Goal: Information Seeking & Learning: Learn about a topic

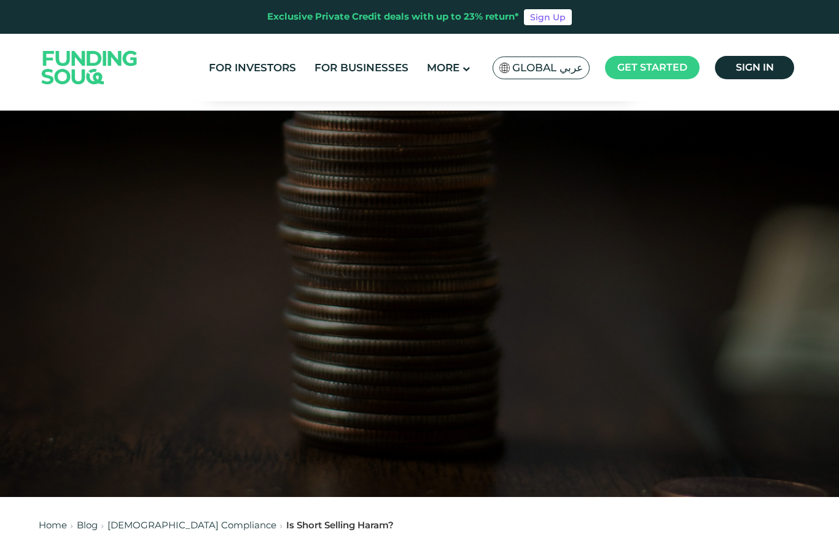
click at [571, 74] on span "Global عربي" at bounding box center [547, 68] width 71 height 14
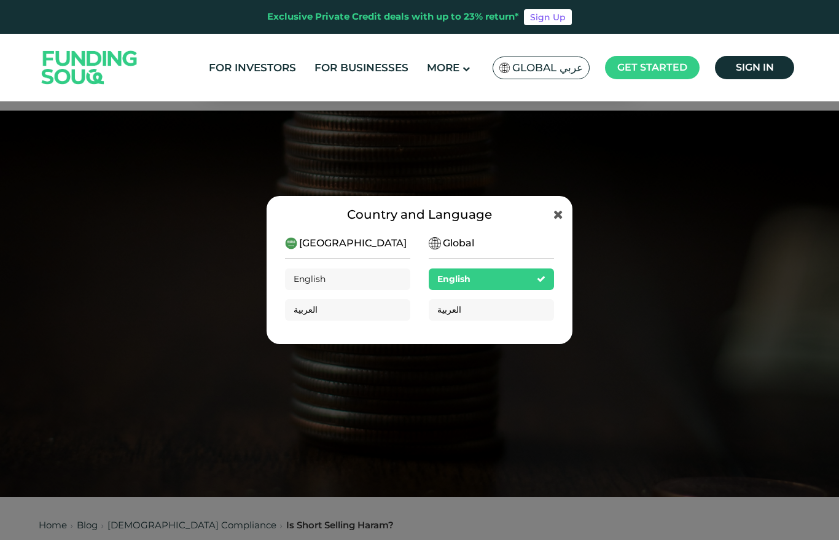
click at [562, 69] on span "Global عربي" at bounding box center [547, 68] width 71 height 14
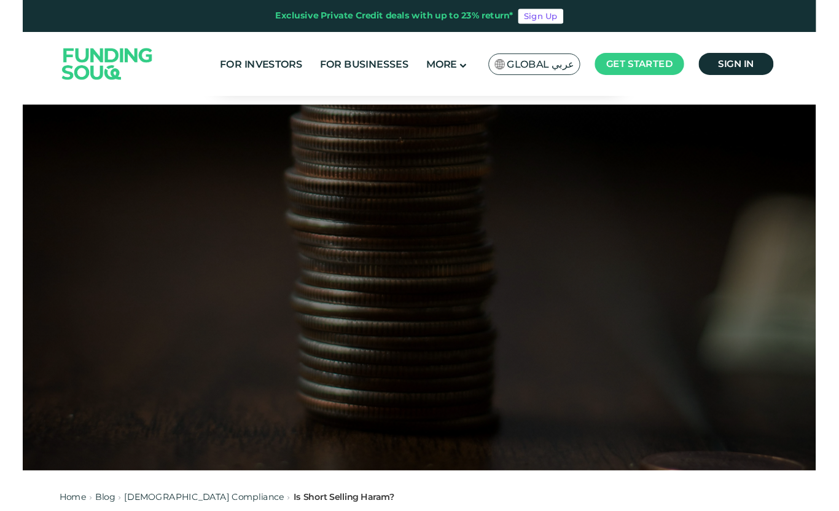
scroll to position [29, 0]
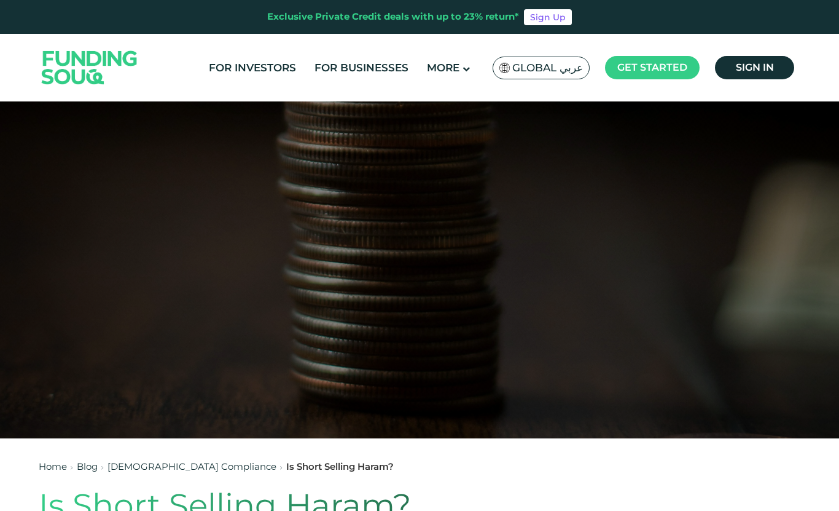
click at [551, 62] on span "Global عربي" at bounding box center [547, 68] width 71 height 14
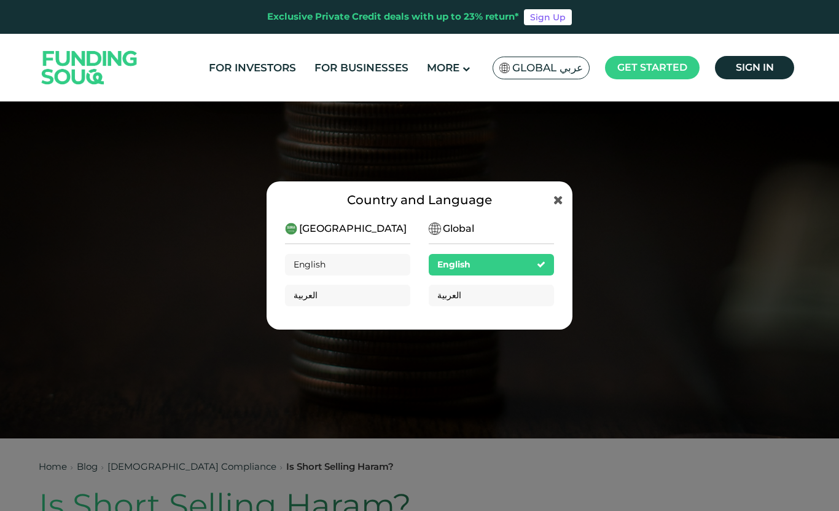
click at [473, 296] on div "العربية" at bounding box center [491, 295] width 125 height 22
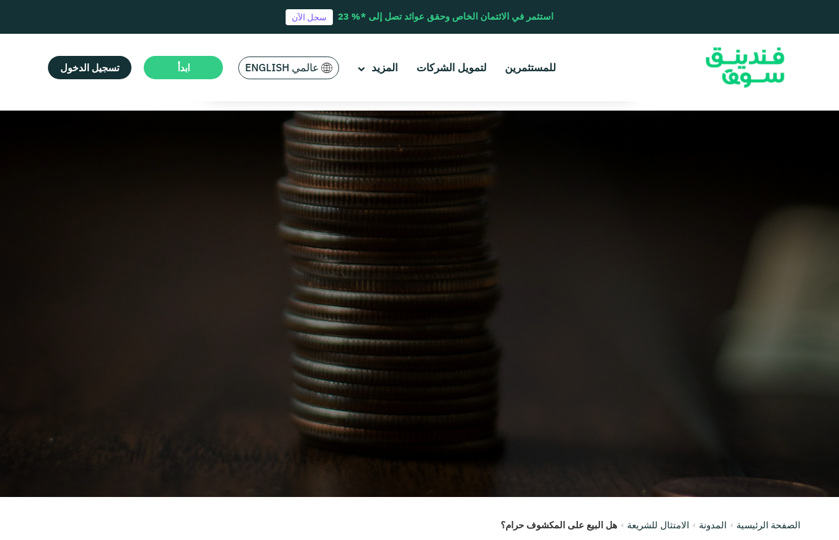
click at [568, 178] on div at bounding box center [419, 304] width 839 height 386
click at [315, 61] on span "عالمي English" at bounding box center [282, 68] width 74 height 14
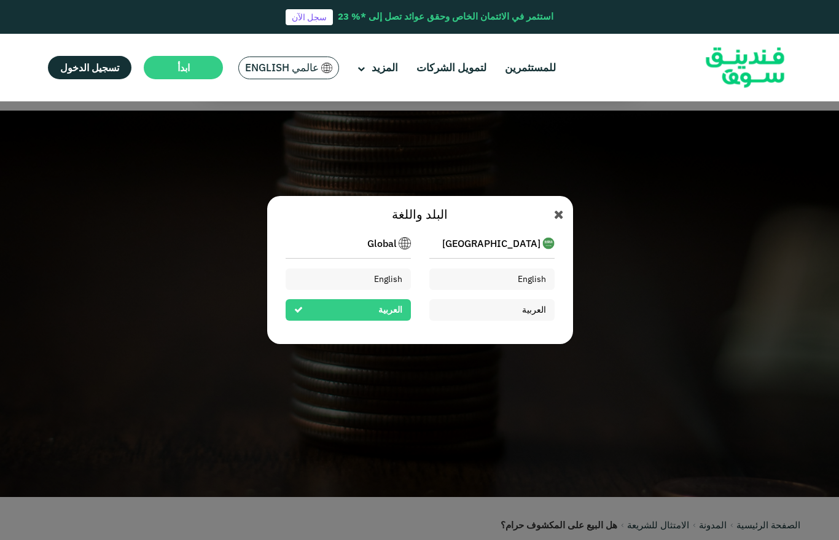
click at [510, 321] on div "العربية" at bounding box center [492, 310] width 125 height 22
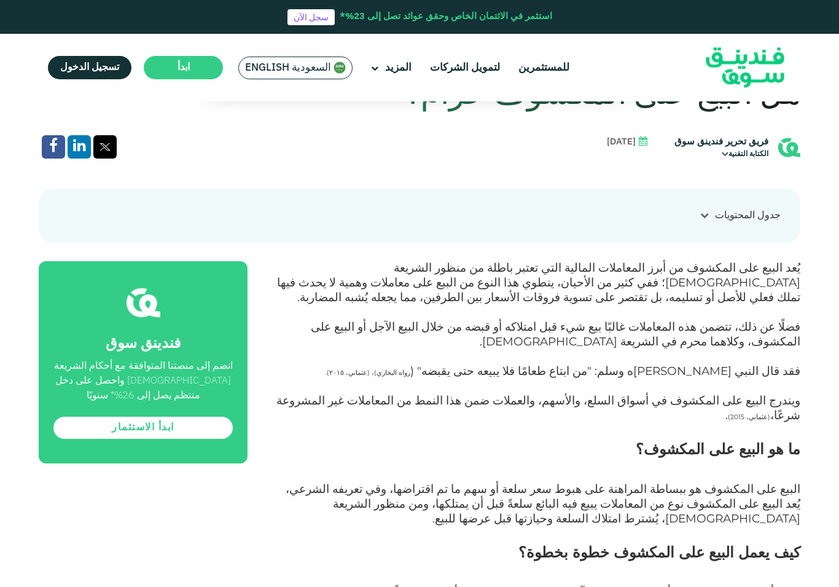
scroll to position [517, 0]
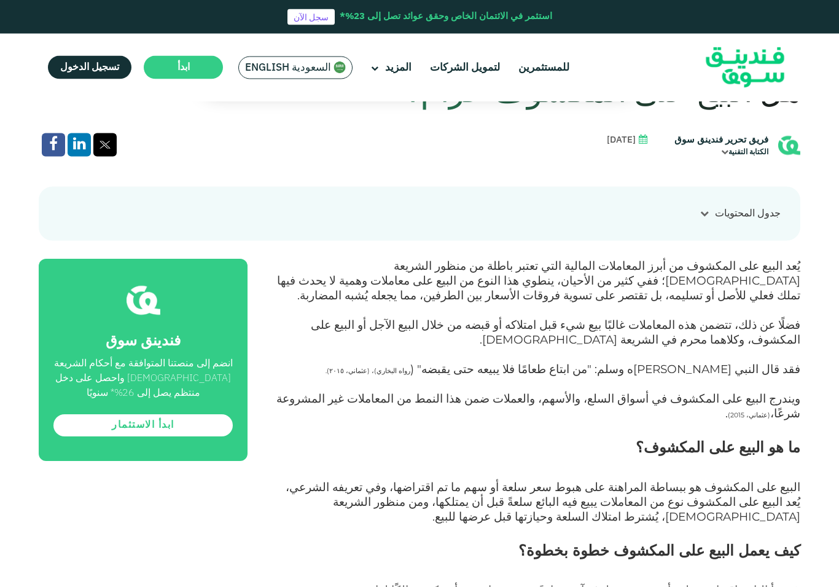
click at [407, 539] on p "١- يبدأ البائع باقتراض سلعة أو سهم من طرف آخر، عادةً عبر وسيط، دون أن يكون مالك…" at bounding box center [537, 598] width 525 height 29
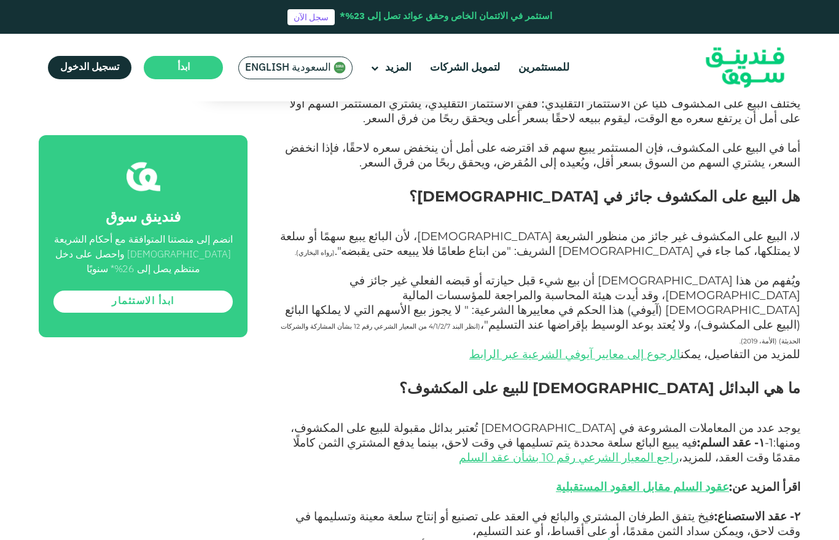
scroll to position [1384, 0]
click at [648, 348] on link "الرجوع إلى معايير آيوفي الشرعية عبر الرابط" at bounding box center [574, 355] width 211 height 14
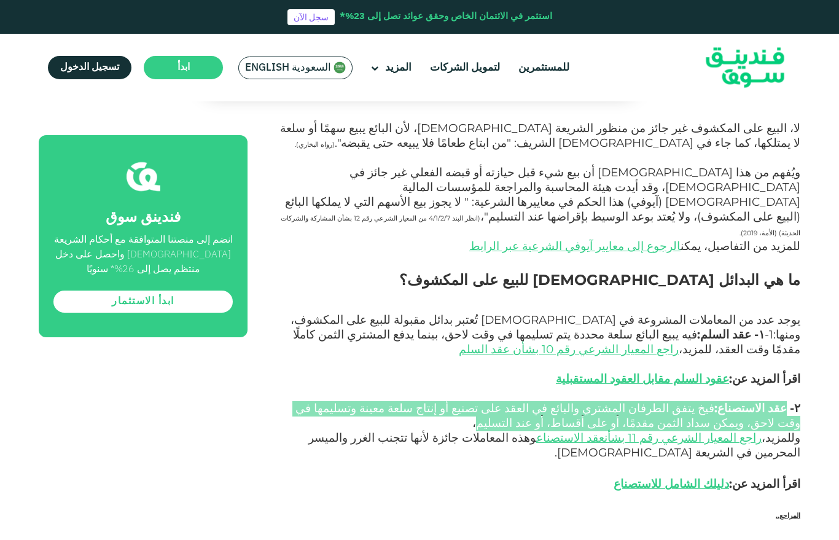
scroll to position [1493, 0]
